Goal: Information Seeking & Learning: Learn about a topic

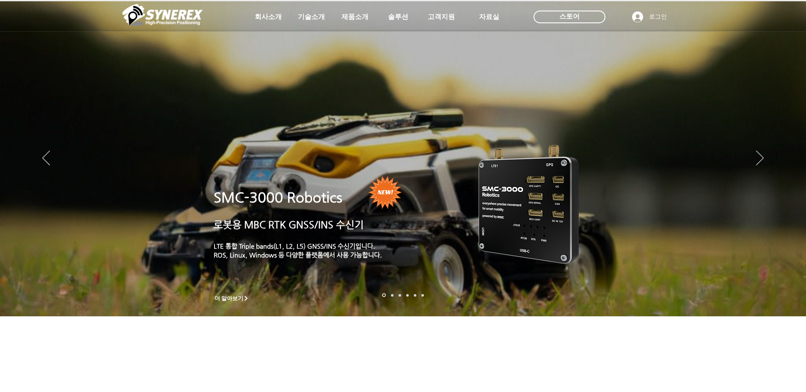
click at [356, 18] on span "제품소개" at bounding box center [354, 17] width 27 height 9
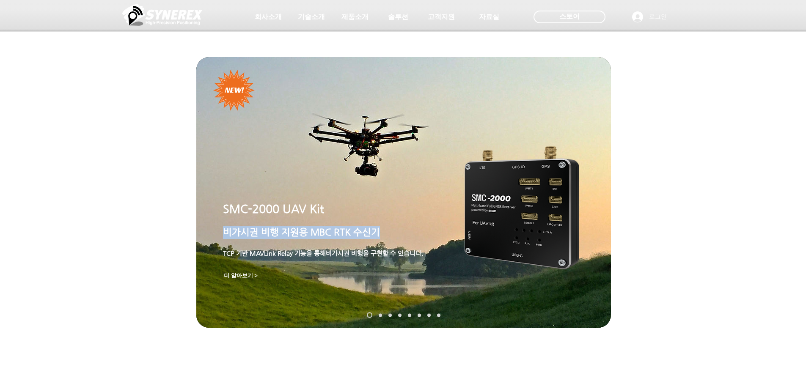
drag, startPoint x: 224, startPoint y: 235, endPoint x: 380, endPoint y: 232, distance: 155.7
click at [380, 232] on p "비가시권 비행 지원 용 MBC RTK 수신기" at bounding box center [342, 232] width 239 height 13
click at [377, 238] on p "비가시권 비행 지원 용 MBC RTK 수신기" at bounding box center [342, 232] width 239 height 13
click at [244, 233] on span "비가시권 비행 지원" at bounding box center [261, 232] width 76 height 11
drag, startPoint x: 226, startPoint y: 233, endPoint x: 397, endPoint y: 251, distance: 171.3
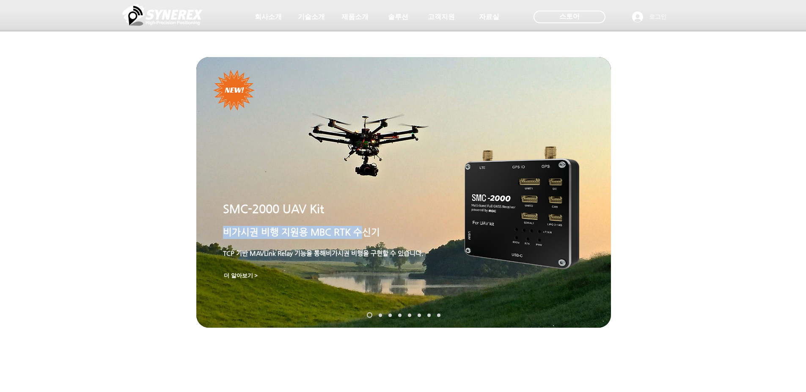
click at [373, 235] on p "비가시권 비행 지원 용 MBC RTK 수신기" at bounding box center [342, 232] width 239 height 13
click at [409, 256] on span "TCP 기반 MAVLink Relay 기능을 통해 비가시권 비행을 구현할 수 있습니다." at bounding box center [323, 253] width 200 height 7
click at [357, 230] on span "용 MBC RTK 수신기" at bounding box center [339, 232] width 81 height 11
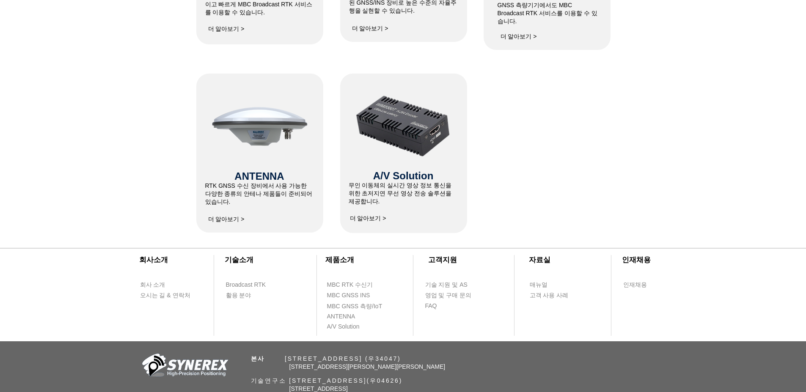
scroll to position [330, 0]
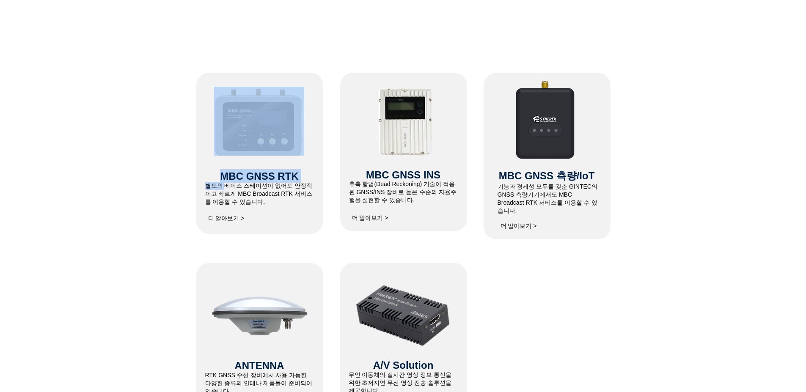
drag, startPoint x: 230, startPoint y: 189, endPoint x: 313, endPoint y: 202, distance: 83.9
click at [314, 200] on div "MBC GNSS RTK ​별도의 베이스 스테이션이 없어도 안정적이고 빠르게 MBC Broadcast RTK 서비스를 이용할 수 있습니다. ​ …" at bounding box center [259, 153] width 127 height 161
click at [282, 212] on div at bounding box center [259, 153] width 127 height 161
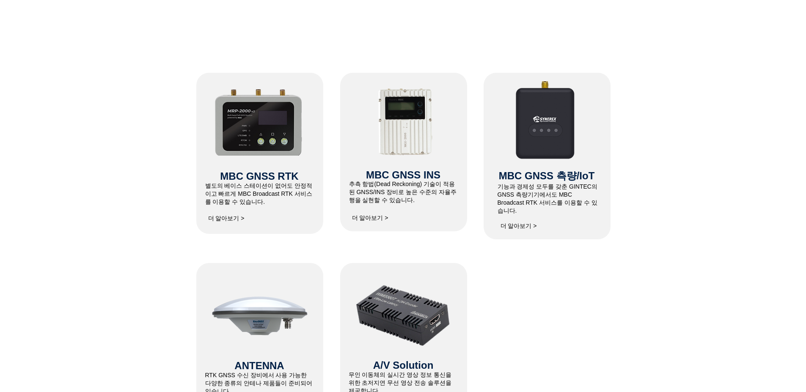
click at [222, 218] on span "더 알아보기 >" at bounding box center [226, 219] width 36 height 8
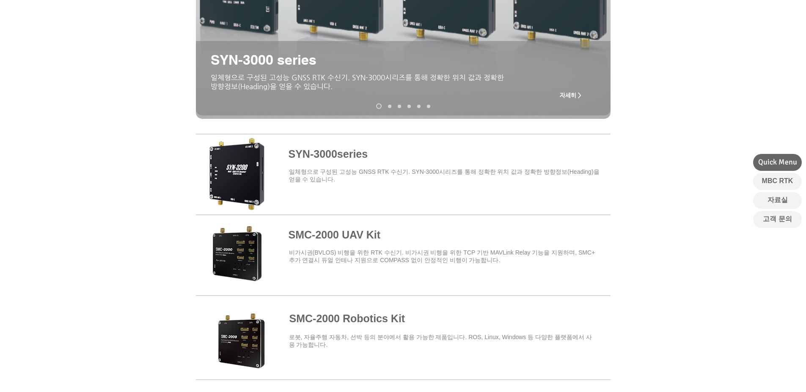
scroll to position [211, 0]
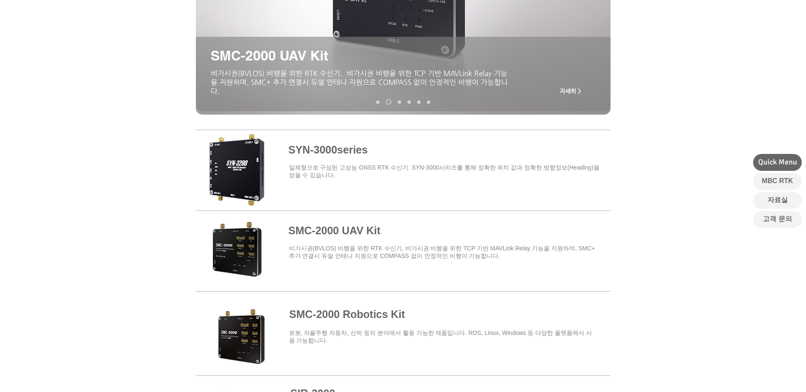
click at [353, 259] on span "​비가시권(BVLOS) 비행을 위한 RTK 수신기. 비가시권 비행을 위한 TCP 기반 MAVLink Relay 기능을 지원하며, SMC+ 추가…" at bounding box center [442, 252] width 306 height 14
click at [339, 231] on span at bounding box center [403, 249] width 414 height 74
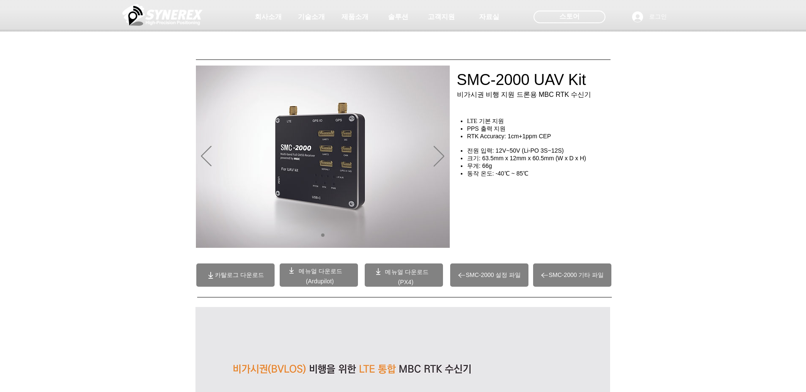
drag, startPoint x: 458, startPoint y: 98, endPoint x: 558, endPoint y: 99, distance: 99.8
click at [558, 99] on div at bounding box center [403, 62] width 806 height 125
drag, startPoint x: 578, startPoint y: 97, endPoint x: 476, endPoint y: 99, distance: 101.9
click at [521, 98] on div at bounding box center [403, 62] width 806 height 125
drag, startPoint x: 460, startPoint y: 99, endPoint x: 538, endPoint y: 102, distance: 78.3
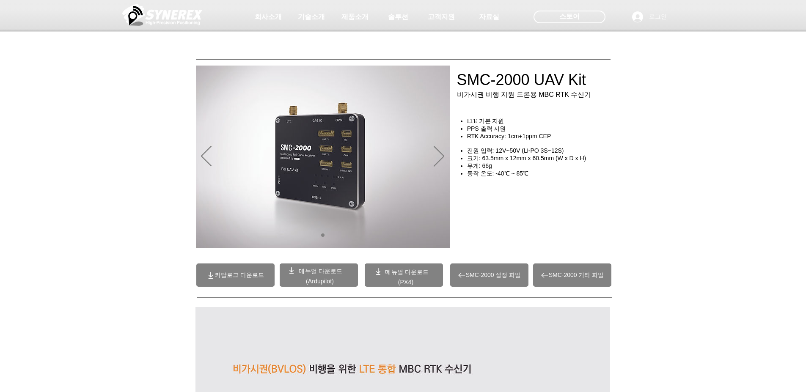
click at [529, 101] on div at bounding box center [403, 62] width 806 height 125
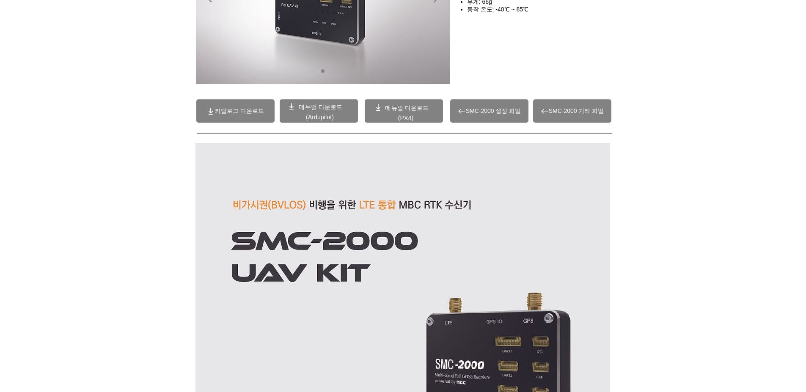
scroll to position [169, 0]
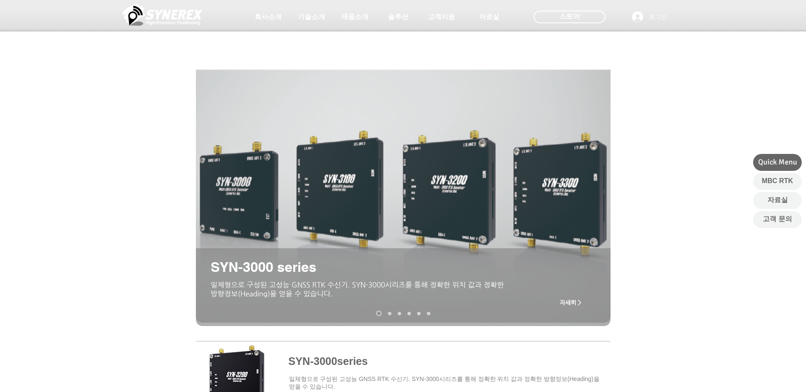
click at [390, 314] on link "SMC-2000" at bounding box center [389, 313] width 3 height 3
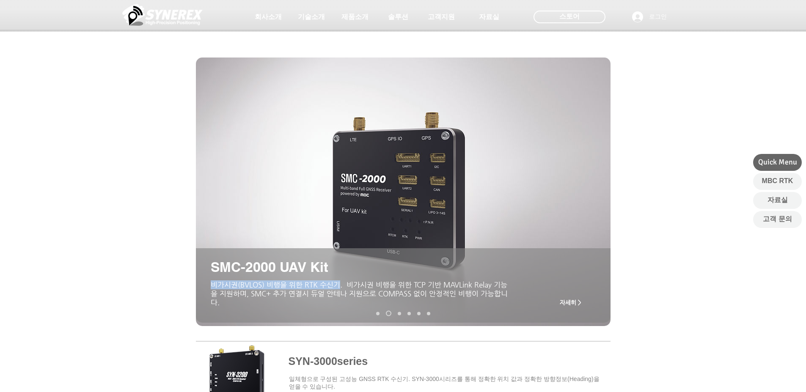
drag, startPoint x: 211, startPoint y: 288, endPoint x: 340, endPoint y: 289, distance: 129.0
click at [340, 289] on span "​비가시권(BVLOS) 비행을 위한 RTK 수신기. 비가시권 비행을 위한 TCP 기반 MAVLink Relay 기능을 지원하며, SMC+ 추가…" at bounding box center [359, 293] width 297 height 26
copy span "비가시권(BVLOS) 비행을 위한 RTK 수신기"
